Goal: Task Accomplishment & Management: Manage account settings

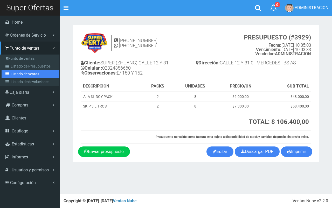
click at [27, 70] on link "Listado de ventas" at bounding box center [31, 74] width 58 height 8
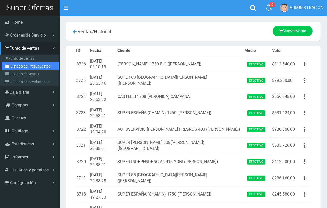
click at [15, 68] on link "Listado de Presupuestos" at bounding box center [31, 66] width 58 height 8
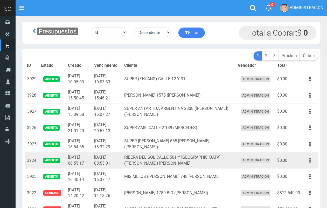
click at [313, 156] on button "button" at bounding box center [310, 160] width 12 height 9
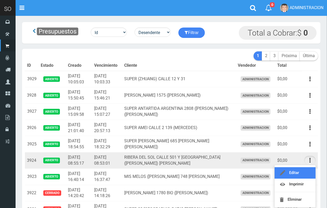
click at [306, 168] on link "Editar" at bounding box center [295, 172] width 41 height 11
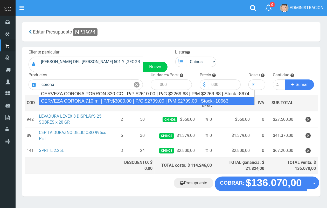
click at [104, 101] on div "CERVEZA CORONA 710 ml | P/P:$3000.00 | P/G:$2799.00 | P/M:$2799.00 | Stock:-106…" at bounding box center [147, 101] width 216 height 8
type input "CERVEZA CORONA 710 ml | P/P:$3000.00 | P/G:$2799.00 | P/M:$2799.00 | Stock:-106…"
type input "12"
type input "3000.00"
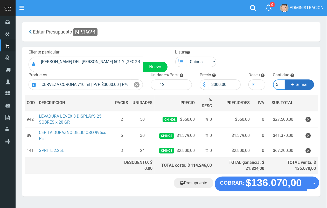
scroll to position [0, 1]
type input "5"
click at [285, 79] on button "Sumar" at bounding box center [299, 84] width 29 height 10
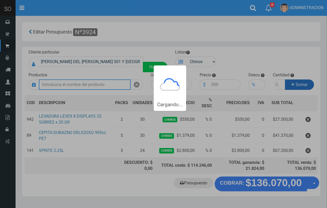
scroll to position [0, 0]
